Goal: Find specific page/section: Find specific page/section

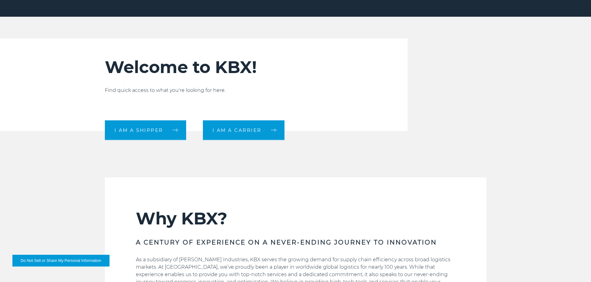
scroll to position [248, 0]
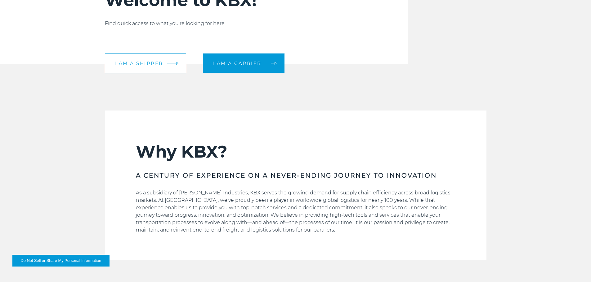
click at [130, 60] on link "I am a shipper" at bounding box center [145, 63] width 81 height 20
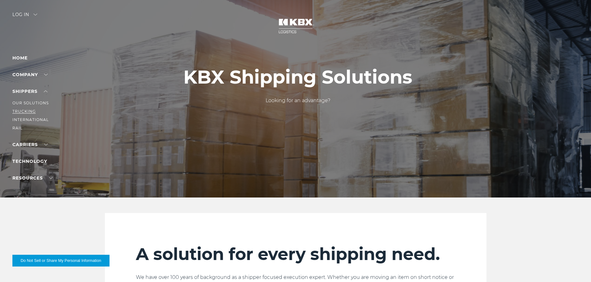
click at [28, 111] on link "Trucking" at bounding box center [23, 111] width 23 height 5
